Goal: Transaction & Acquisition: Obtain resource

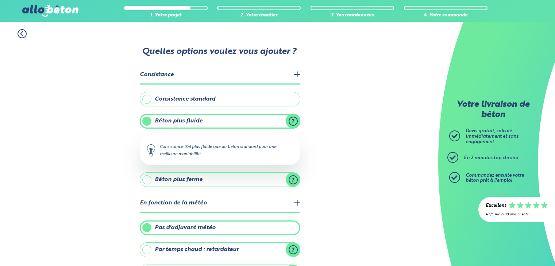
scroll to position [120, 0]
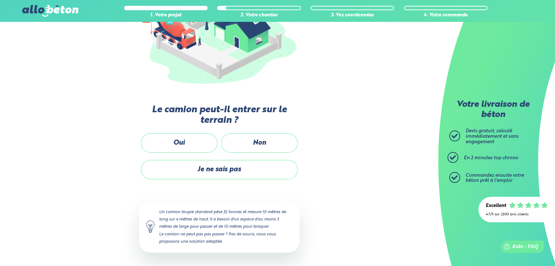
scroll to position [120, 0]
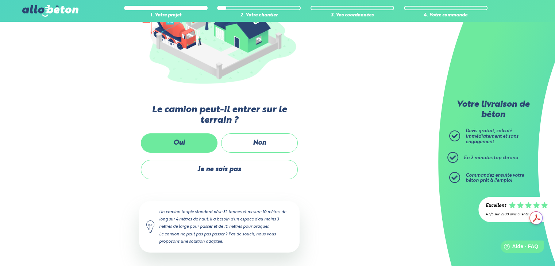
click at [191, 140] on label "Oui" at bounding box center [179, 142] width 77 height 19
click at [0, 0] on input "Oui" at bounding box center [0, 0] width 0 height 0
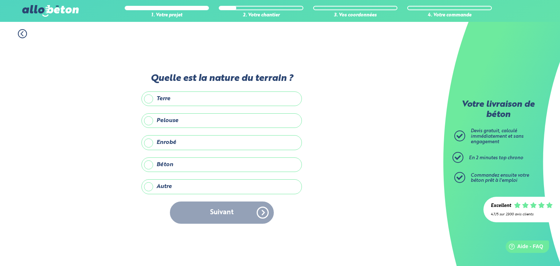
click at [180, 147] on label "Enrobé" at bounding box center [221, 142] width 160 height 15
click at [0, 0] on input "Enrobé" at bounding box center [0, 0] width 0 height 0
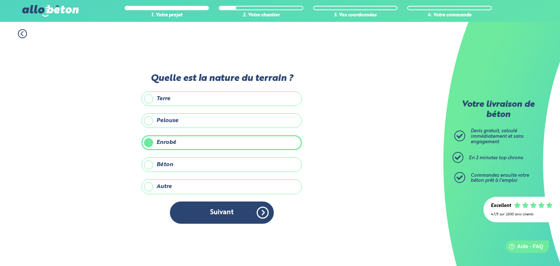
click at [223, 190] on label "Autre" at bounding box center [221, 186] width 160 height 15
click at [0, 0] on input "Autre" at bounding box center [0, 0] width 0 height 0
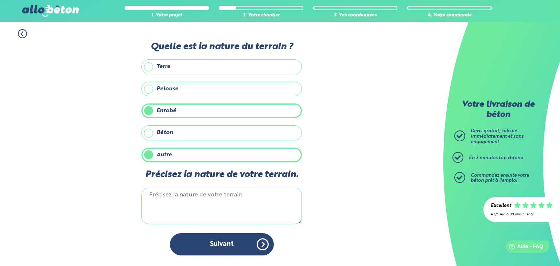
click at [156, 154] on label "Autre" at bounding box center [221, 155] width 160 height 15
click at [0, 0] on input "Autre" at bounding box center [0, 0] width 0 height 0
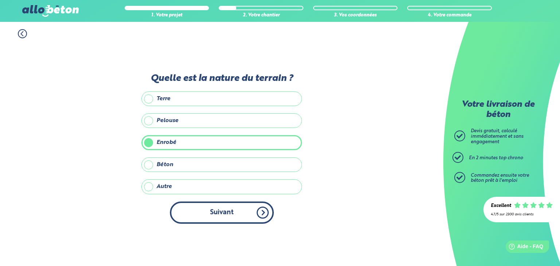
click at [232, 212] on button "Suivant" at bounding box center [222, 213] width 104 height 22
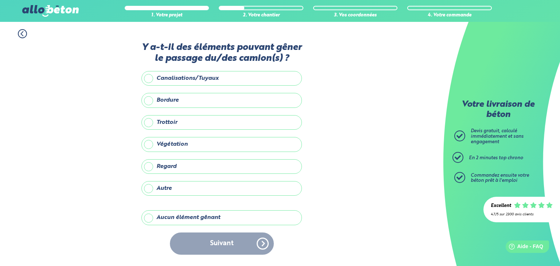
click at [188, 223] on label "Aucun élément gênant" at bounding box center [221, 217] width 160 height 15
click at [0, 0] on input "Aucun élément gênant" at bounding box center [0, 0] width 0 height 0
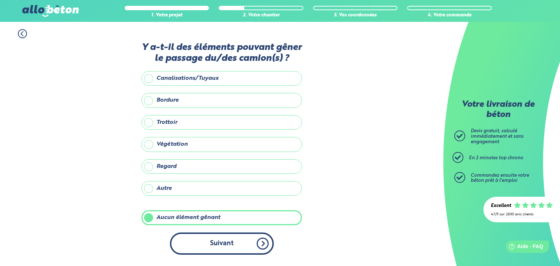
click at [218, 242] on button "Suivant" at bounding box center [222, 244] width 104 height 22
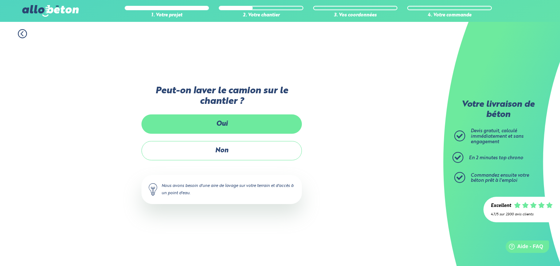
click at [222, 123] on label "Oui" at bounding box center [221, 124] width 160 height 19
click at [0, 0] on input "Oui" at bounding box center [0, 0] width 0 height 0
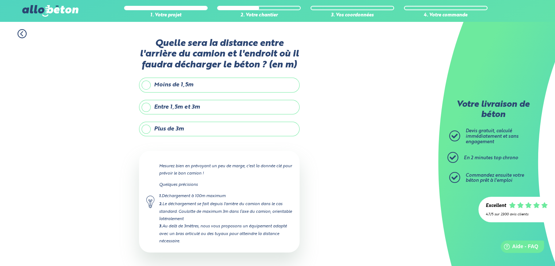
click at [204, 102] on label "Entre 1,5m et 3m" at bounding box center [219, 107] width 160 height 15
click at [0, 0] on input "Entre 1,5m et 3m" at bounding box center [0, 0] width 0 height 0
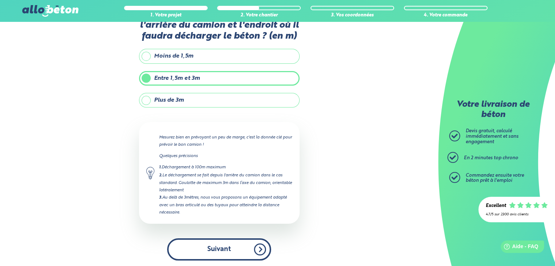
click at [241, 240] on button "Suivant" at bounding box center [219, 249] width 104 height 22
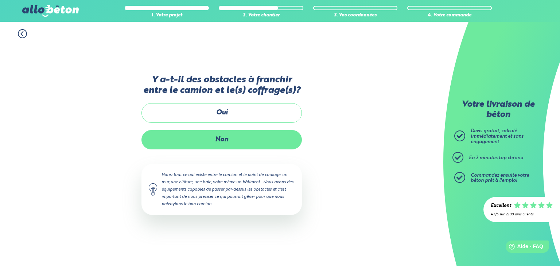
click at [250, 137] on label "Non" at bounding box center [221, 139] width 160 height 19
click at [0, 0] on input "Non" at bounding box center [0, 0] width 0 height 0
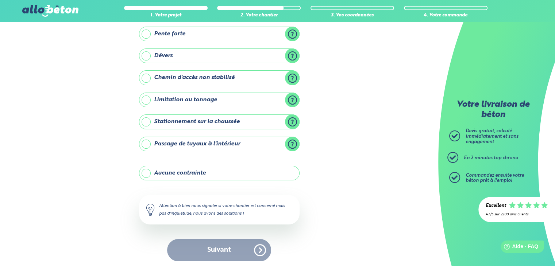
scroll to position [70, 0]
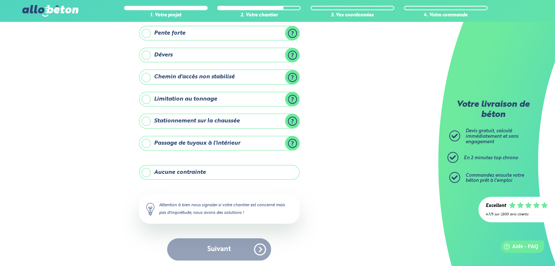
click at [292, 78] on label "Chemin d'accès non stabilisé" at bounding box center [219, 77] width 160 height 15
click at [0, 0] on input "Chemin d'accès non stabilisé" at bounding box center [0, 0] width 0 height 0
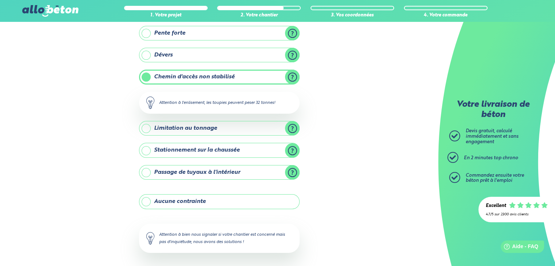
click at [354, 98] on div "1. Votre projet 2. Votre chantier 3. Vos coordonnées 4. Votre commande Y-a t-il…" at bounding box center [219, 124] width 438 height 345
click at [109, 102] on div "1. Votre projet 2. Votre chantier 3. Vos coordonnées 4. Votre commande Y-a t-il…" at bounding box center [219, 124] width 438 height 345
click at [147, 79] on label "Chemin d'accès non stabilisé" at bounding box center [219, 77] width 160 height 15
click at [0, 0] on input "Chemin d'accès non stabilisé" at bounding box center [0, 0] width 0 height 0
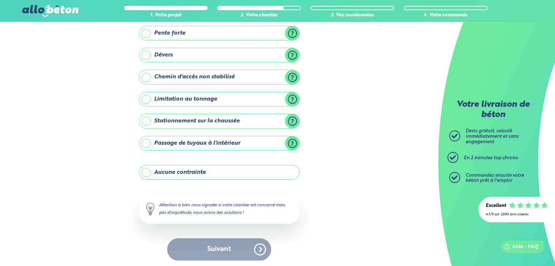
scroll to position [71, 0]
click at [163, 176] on label "Aucune contrainte" at bounding box center [219, 171] width 160 height 15
click at [0, 0] on input "Aucune contrainte" at bounding box center [0, 0] width 0 height 0
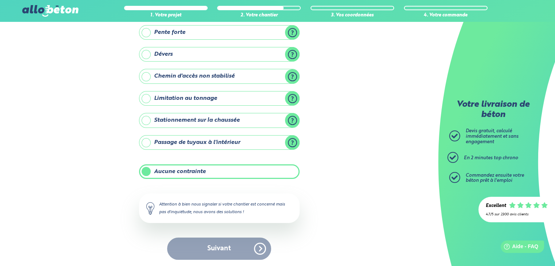
scroll to position [70, 0]
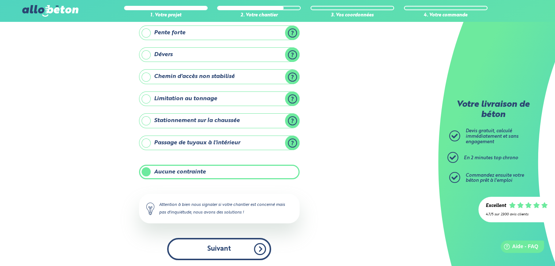
click at [224, 241] on button "Suivant" at bounding box center [219, 249] width 104 height 22
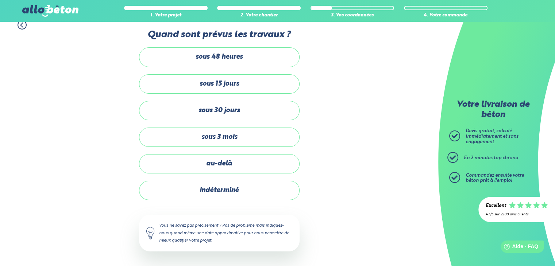
scroll to position [8, 0]
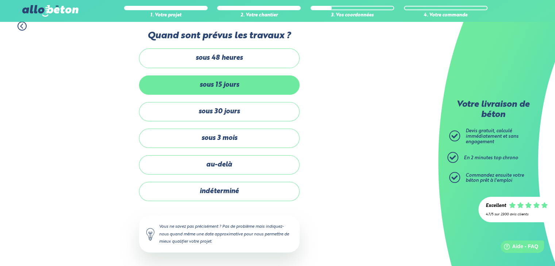
click at [233, 88] on label "sous 15 jours" at bounding box center [219, 84] width 160 height 19
click at [0, 0] on input "sous 15 jours" at bounding box center [0, 0] width 0 height 0
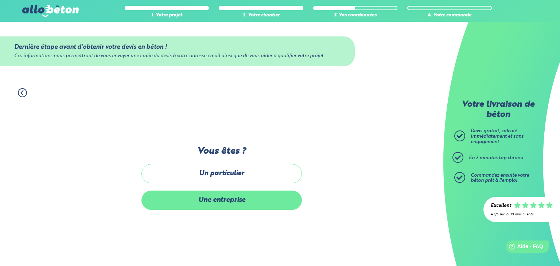
click at [257, 195] on label "Une entreprise" at bounding box center [221, 200] width 160 height 19
click at [0, 0] on input "Une entreprise" at bounding box center [0, 0] width 0 height 0
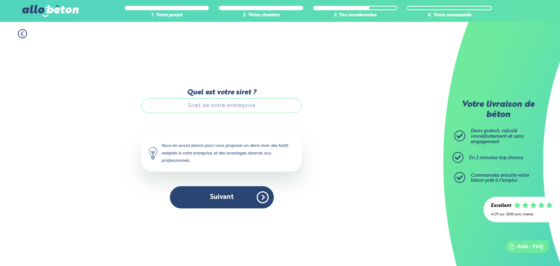
click at [213, 110] on input "Quel est votre siret ?" at bounding box center [221, 105] width 160 height 15
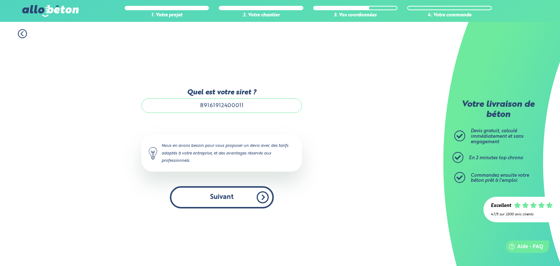
type input "89161912400011"
click at [253, 199] on button "Suivant" at bounding box center [222, 197] width 104 height 22
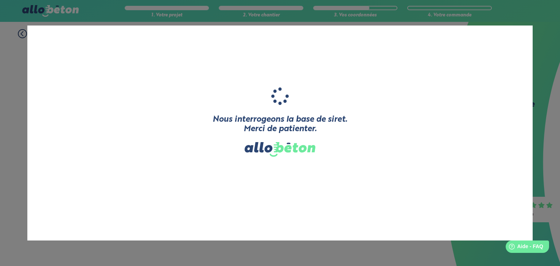
type input "CARPETAGE"
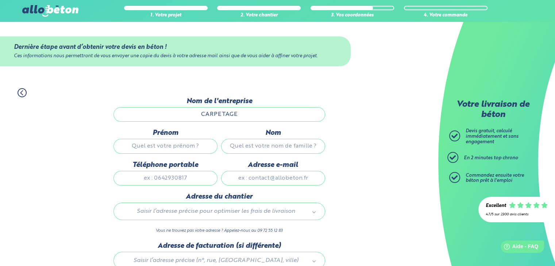
click at [188, 142] on input "Prénom" at bounding box center [165, 146] width 104 height 15
type input "Ben"
type input "[PERSON_NAME]"
type input "0757514501"
click at [281, 178] on input "Adresse e-mail" at bounding box center [273, 178] width 104 height 15
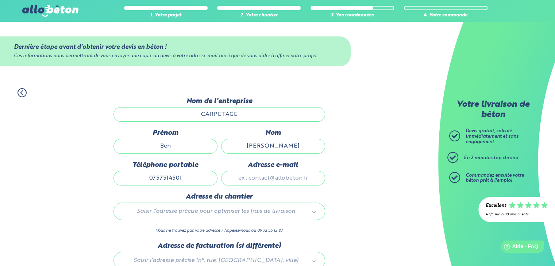
type input "[EMAIL_ADDRESS][DOMAIN_NAME]"
type input "[STREET_ADDRESS]"
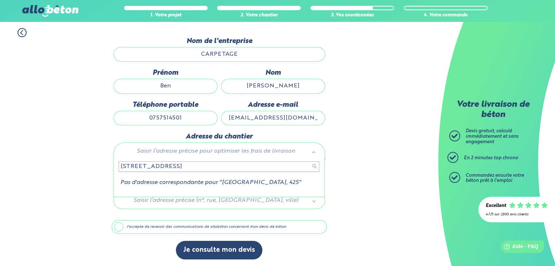
scroll to position [0, 0]
drag, startPoint x: 252, startPoint y: 171, endPoint x: 92, endPoint y: 174, distance: 159.4
click at [92, 174] on body "09 72 55 12 83 Conseils et [PERSON_NAME] Gratuits nos produits le béton prêt à …" at bounding box center [277, 103] width 555 height 327
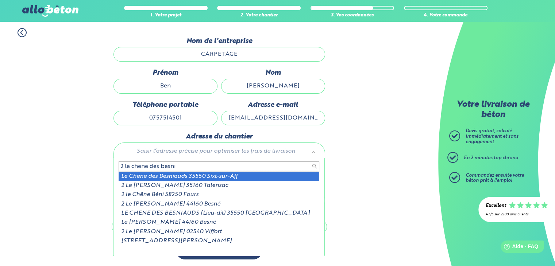
type input "2 le chene des besni"
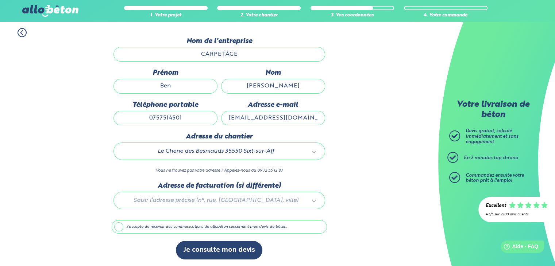
click at [257, 202] on div at bounding box center [219, 199] width 215 height 35
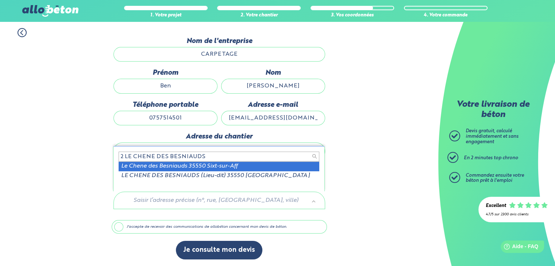
type input "2 LE CHENE DES BESNIAUDS"
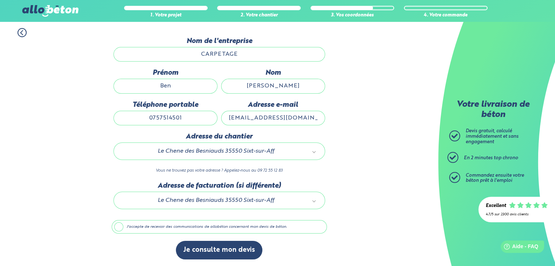
click at [339, 197] on div "1. Votre projet 2. Votre chantier 3. Vos coordonnées 4. Votre commande Dernière…" at bounding box center [219, 144] width 438 height 247
click at [121, 229] on label "J'accepte de recevoir des communications de allobéton concernant mon devis de b…" at bounding box center [219, 227] width 215 height 14
click at [0, 0] on input "J'accepte de recevoir des communications de allobéton concernant mon devis de b…" at bounding box center [0, 0] width 0 height 0
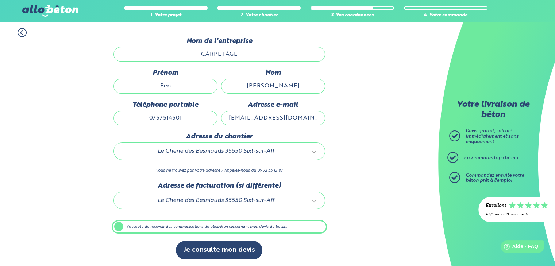
scroll to position [60, 0]
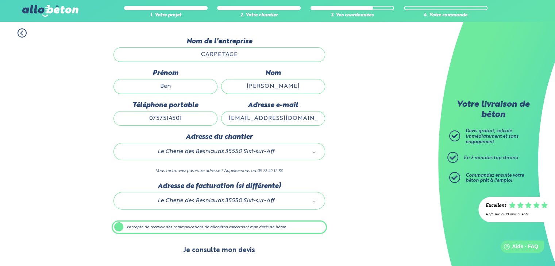
click at [240, 251] on button "Je consulte mon devis" at bounding box center [219, 250] width 86 height 19
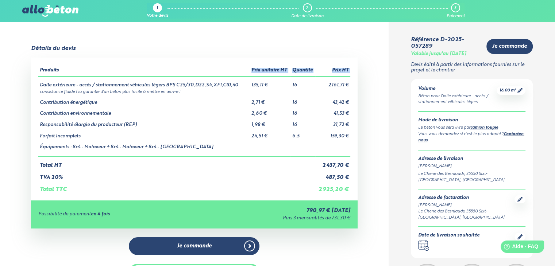
drag, startPoint x: 39, startPoint y: 85, endPoint x: 227, endPoint y: 43, distance: 192.0
click at [208, 68] on table "Produits Prix unitaire HT Quantité Prix HT Dalle extérieure - accès / stationne…" at bounding box center [193, 129] width 311 height 128
drag, startPoint x: 167, startPoint y: 86, endPoint x: 238, endPoint y: 87, distance: 70.4
click at [238, 87] on td "Dalle extérieure - accès / stationnement véhicules légers BPS C25/30,D22,S4,XF1…" at bounding box center [143, 83] width 211 height 12
copy td "BPS C25/30,D22,S4,XF1,Cl0,40"
